Goal: Ask a question

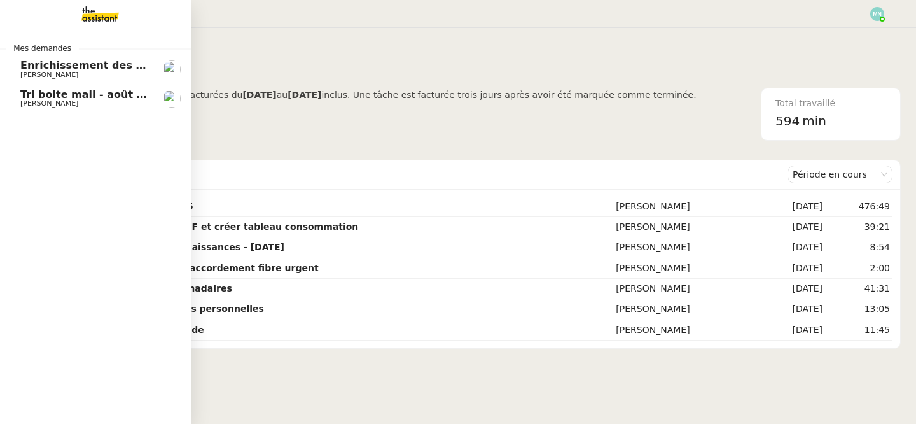
click at [26, 97] on span "Tri boite mail - août 2025" at bounding box center [92, 94] width 144 height 12
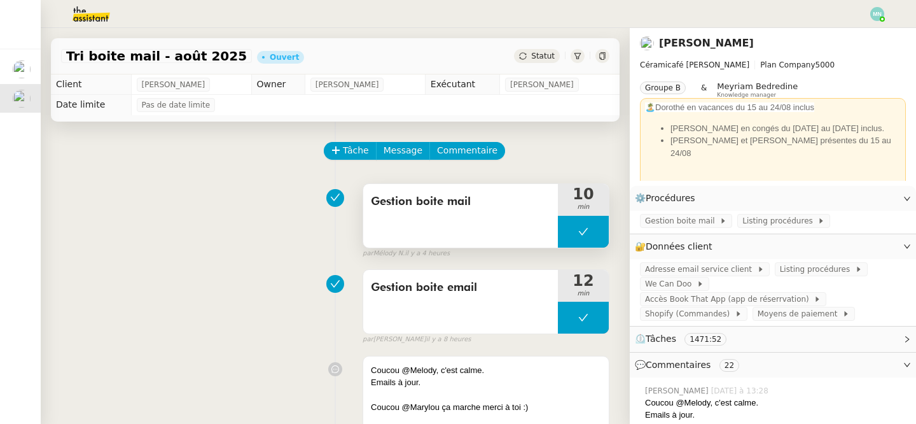
click at [562, 230] on button at bounding box center [583, 232] width 51 height 32
click at [572, 235] on icon at bounding box center [570, 231] width 10 height 10
click at [569, 237] on div at bounding box center [583, 232] width 51 height 32
click at [590, 237] on button at bounding box center [595, 232] width 25 height 32
click at [571, 225] on button at bounding box center [583, 232] width 51 height 32
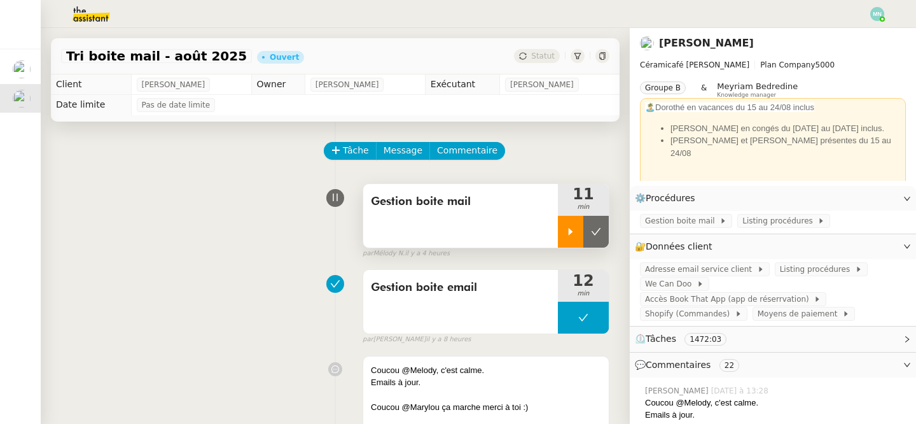
click at [570, 228] on icon at bounding box center [570, 231] width 10 height 10
click at [803, 267] on span "Listing procédures" at bounding box center [817, 269] width 75 height 13
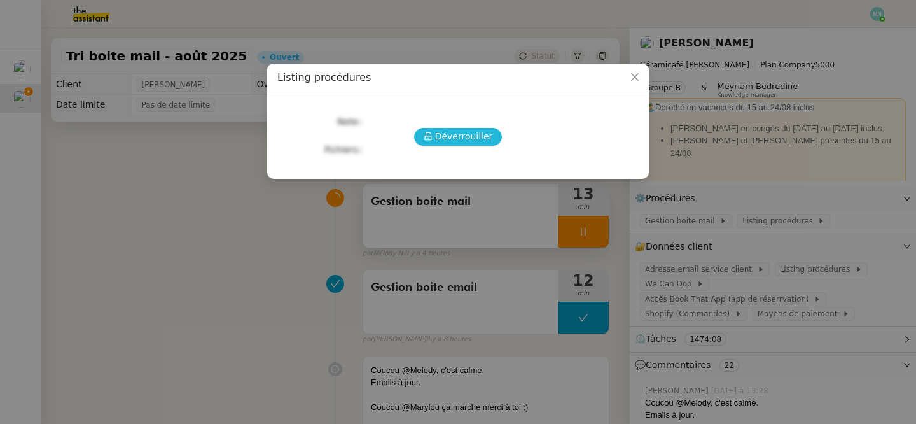
click at [436, 130] on button "Déverrouiller" at bounding box center [458, 137] width 88 height 18
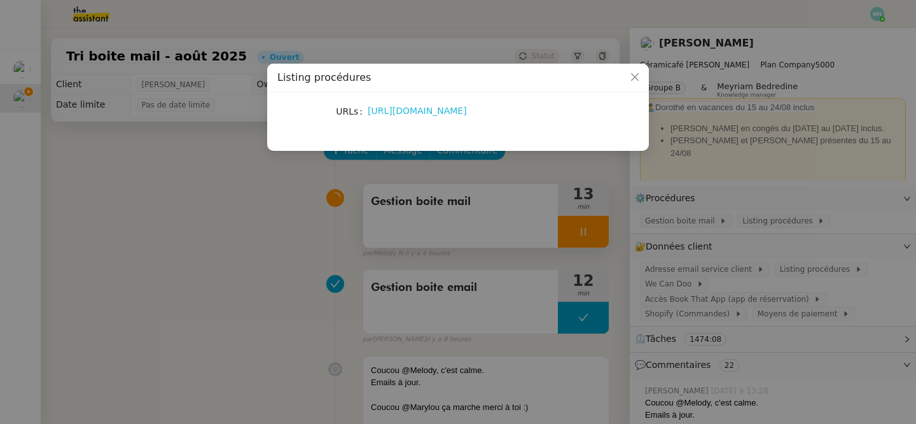
click at [403, 114] on link "[URL][DOMAIN_NAME]" at bounding box center [417, 111] width 99 height 10
click at [429, 209] on nz-modal-container "Listing procédures URLs [URL][DOMAIN_NAME]" at bounding box center [458, 212] width 916 height 424
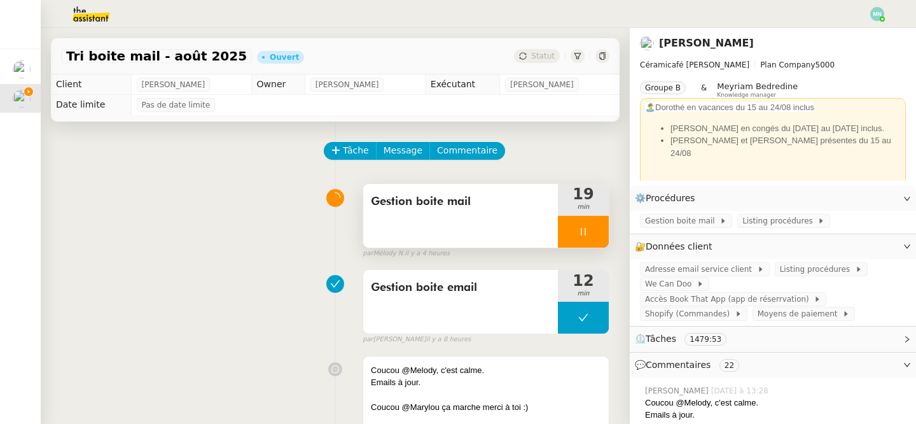
click at [579, 232] on icon at bounding box center [583, 231] width 10 height 10
click at [591, 232] on icon at bounding box center [596, 231] width 10 height 10
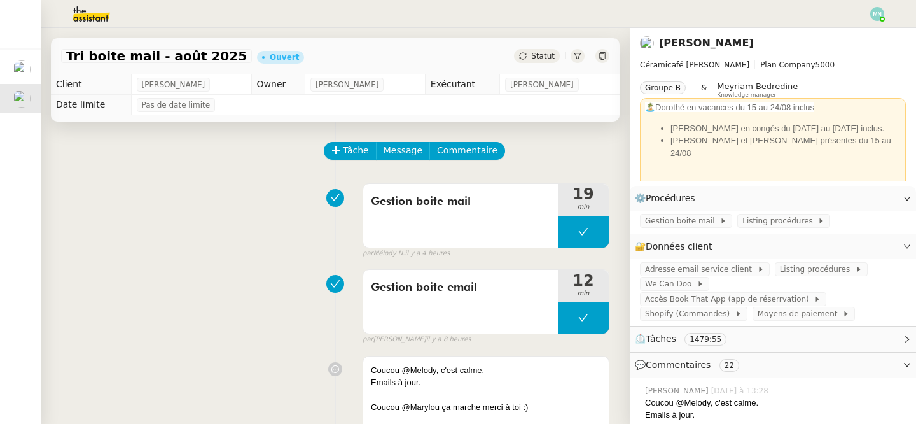
click at [91, 15] on img at bounding box center [81, 14] width 99 height 28
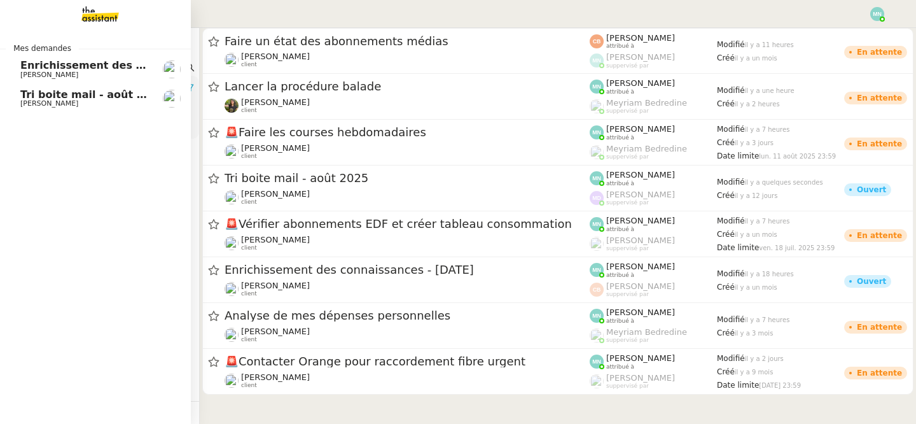
click at [5, 80] on link "Enrichissement des connaissances - [DATE] [PERSON_NAME]" at bounding box center [95, 69] width 191 height 29
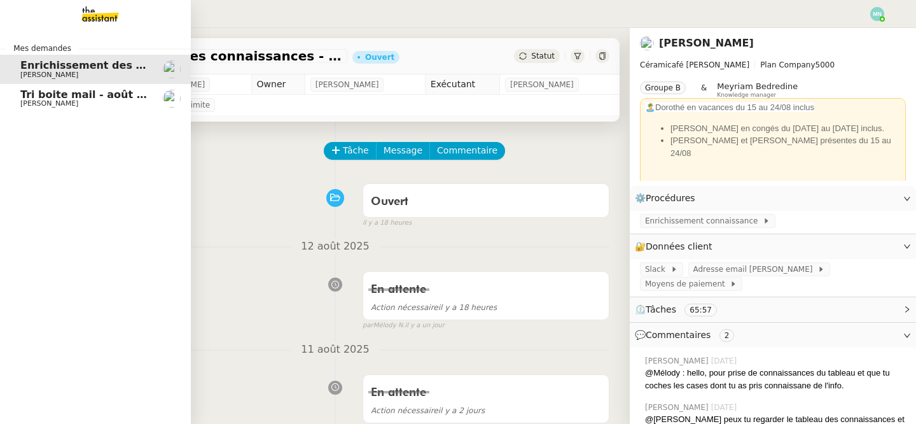
click at [43, 76] on span "[PERSON_NAME]" at bounding box center [49, 75] width 58 height 8
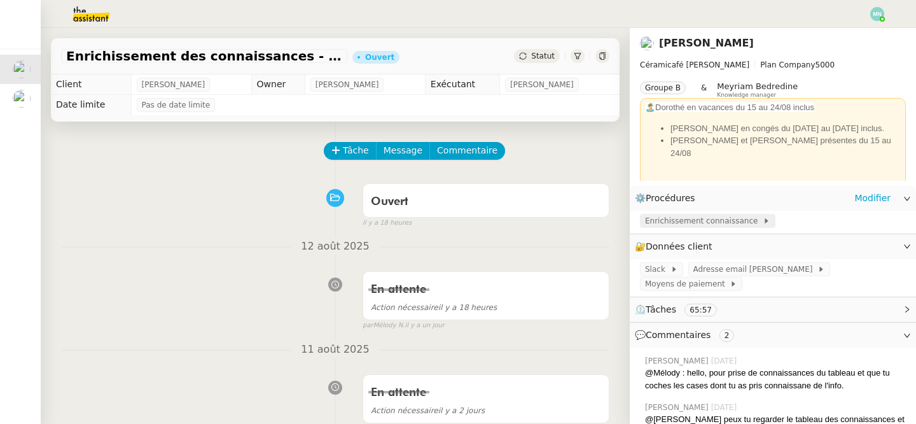
click at [677, 224] on span "Enrichissement connaissance" at bounding box center [704, 220] width 118 height 13
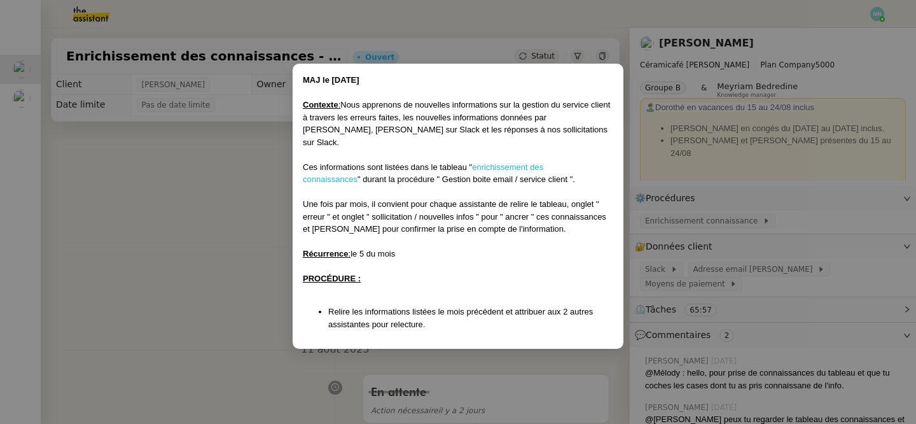
click at [517, 162] on link "enrichissement des connaissances" at bounding box center [423, 173] width 240 height 22
click at [233, 254] on nz-modal-container "MAJ le [DATE] Contexte : Nous apprenons de nouvelles informations sur la gestio…" at bounding box center [458, 212] width 916 height 424
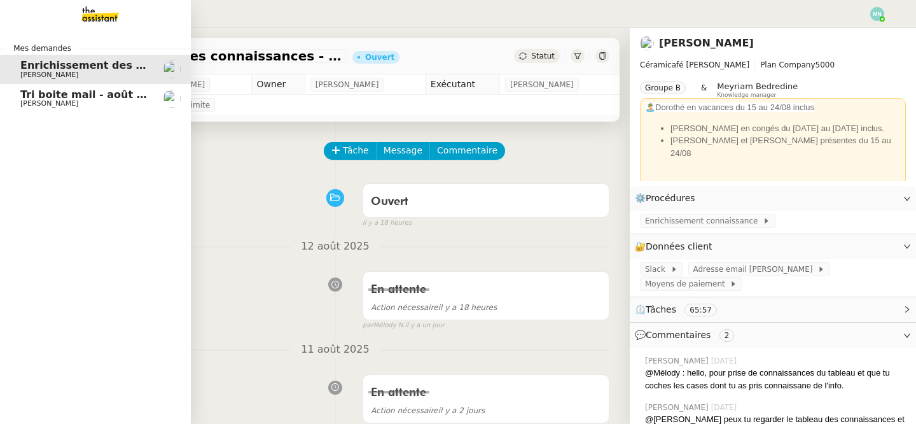
click at [24, 99] on span "Tri boite mail - août 2025" at bounding box center [92, 94] width 144 height 12
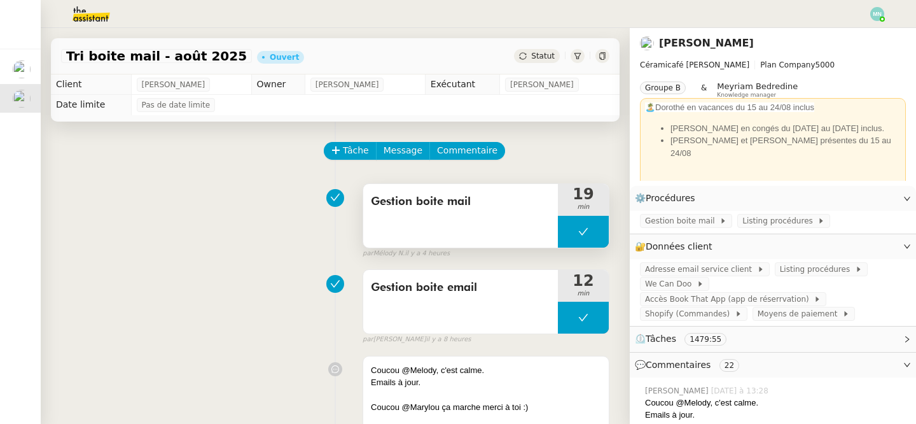
click at [574, 234] on button at bounding box center [583, 232] width 51 height 32
click at [573, 234] on icon at bounding box center [570, 231] width 10 height 10
click at [560, 232] on div at bounding box center [583, 232] width 51 height 32
click at [601, 232] on button at bounding box center [595, 232] width 25 height 32
click at [539, 59] on span "Statut" at bounding box center [543, 56] width 24 height 9
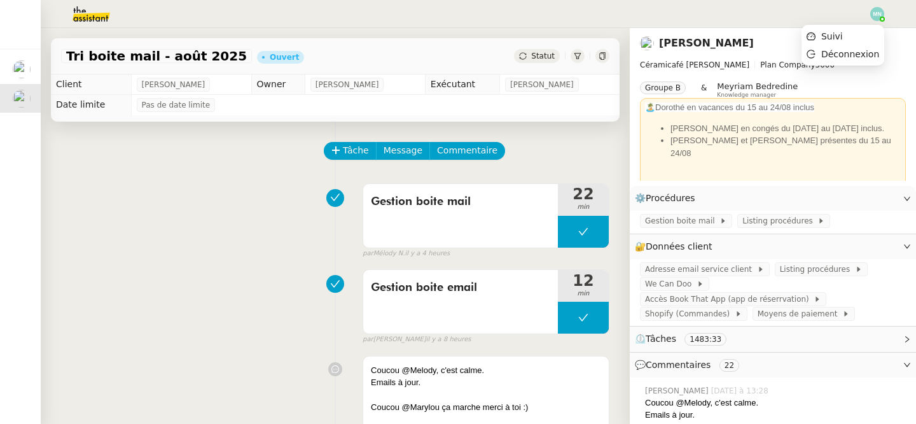
click at [877, 13] on img at bounding box center [877, 14] width 14 height 14
click at [853, 37] on li "Suivi" at bounding box center [842, 36] width 83 height 18
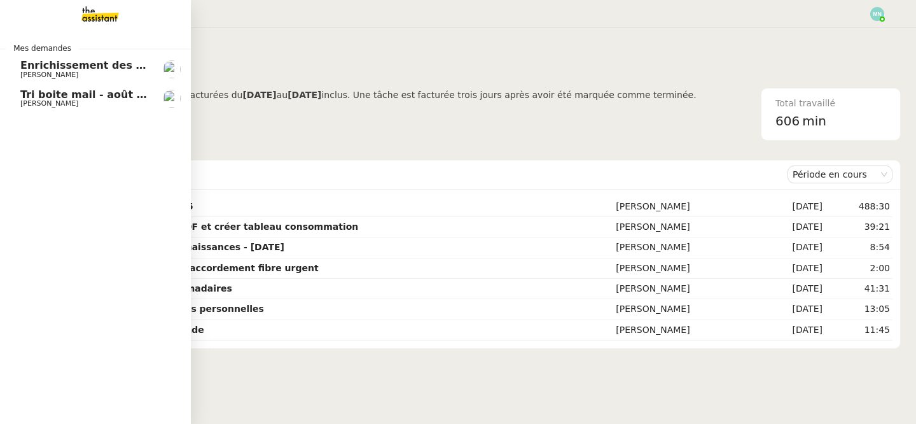
click at [19, 99] on link "Tri boite mail - [DATE] [PERSON_NAME]" at bounding box center [95, 98] width 191 height 29
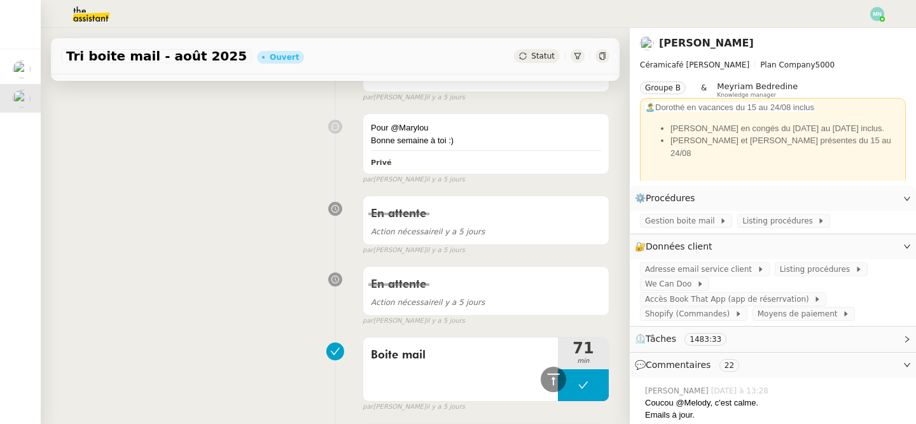
scroll to position [1598, 0]
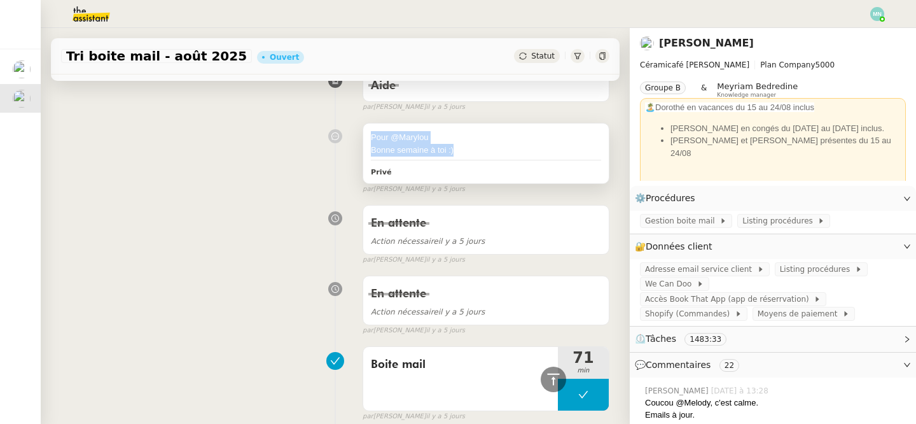
drag, startPoint x: 466, startPoint y: 153, endPoint x: 369, endPoint y: 133, distance: 98.8
click at [369, 133] on div "Pour @[PERSON_NAME] semaine à toi :) Privé" at bounding box center [486, 152] width 246 height 59
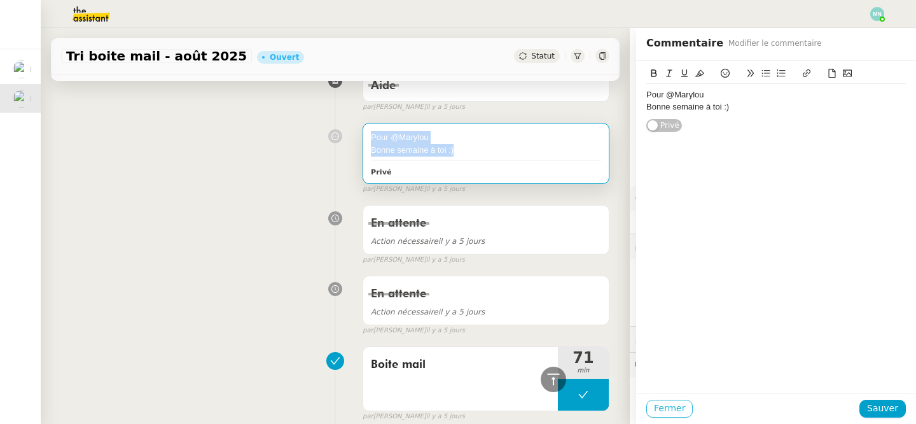
click at [672, 409] on span "Fermer" at bounding box center [669, 408] width 31 height 15
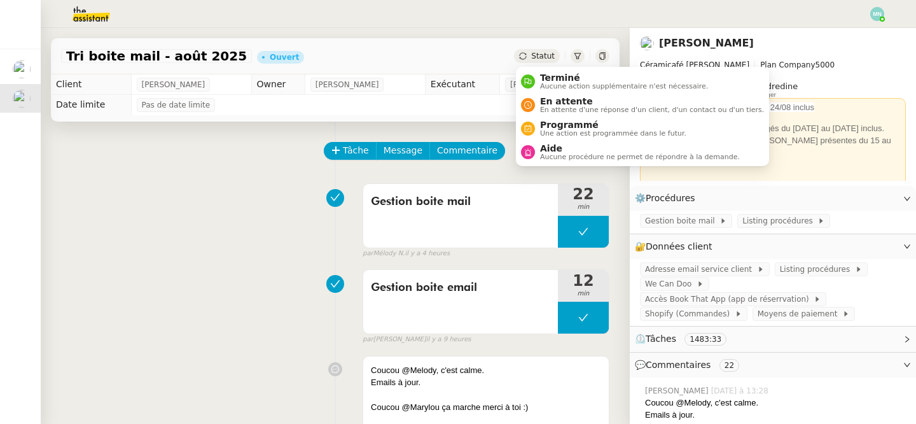
click at [538, 60] on div "Statut" at bounding box center [537, 56] width 46 height 14
click at [552, 152] on span "Aide" at bounding box center [640, 148] width 200 height 10
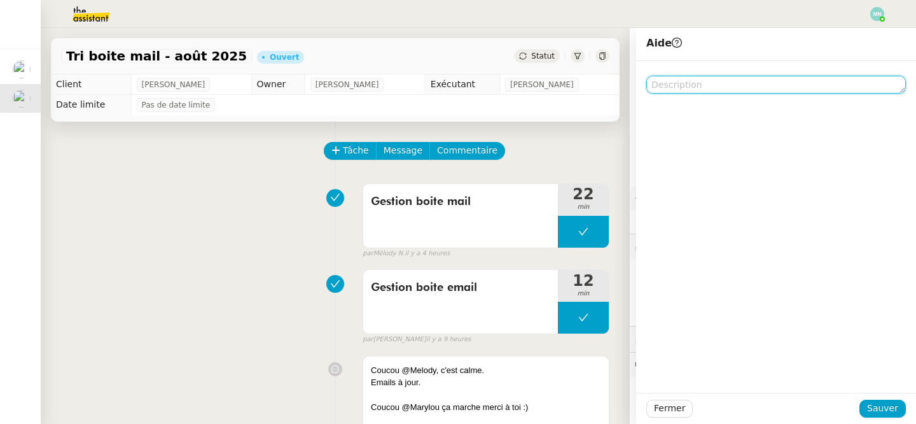
click at [686, 88] on textarea at bounding box center [776, 85] width 260 height 18
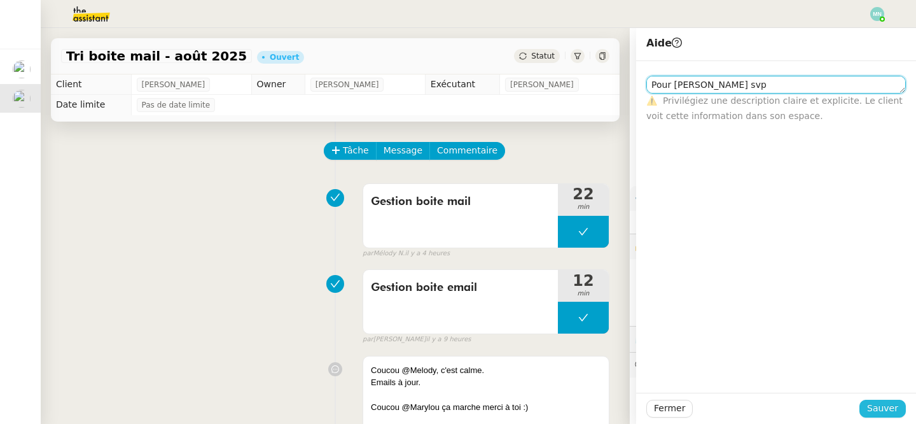
type textarea "Pour [PERSON_NAME] svp"
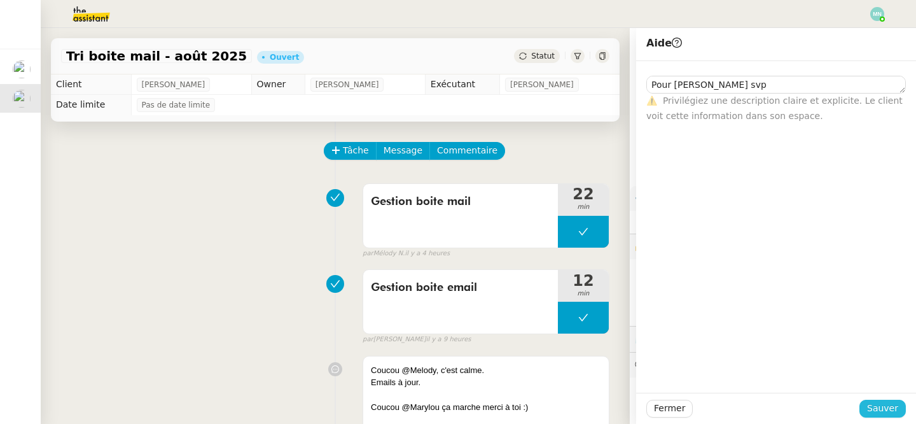
click at [889, 412] on span "Sauver" at bounding box center [882, 408] width 31 height 15
